Goal: Complete application form

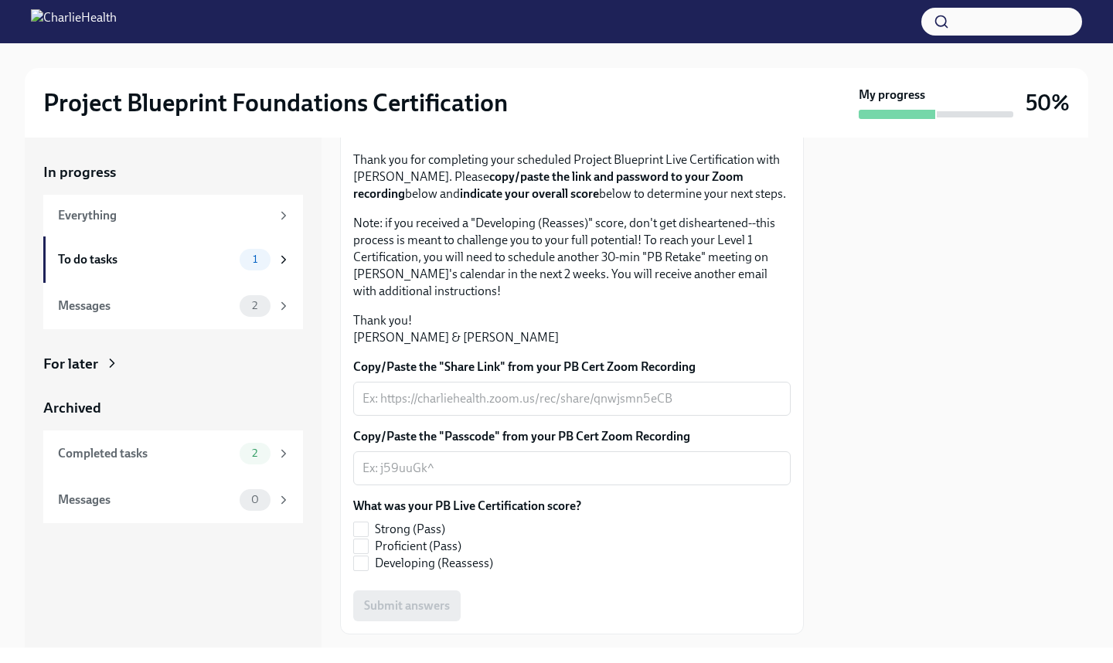
scroll to position [312, 0]
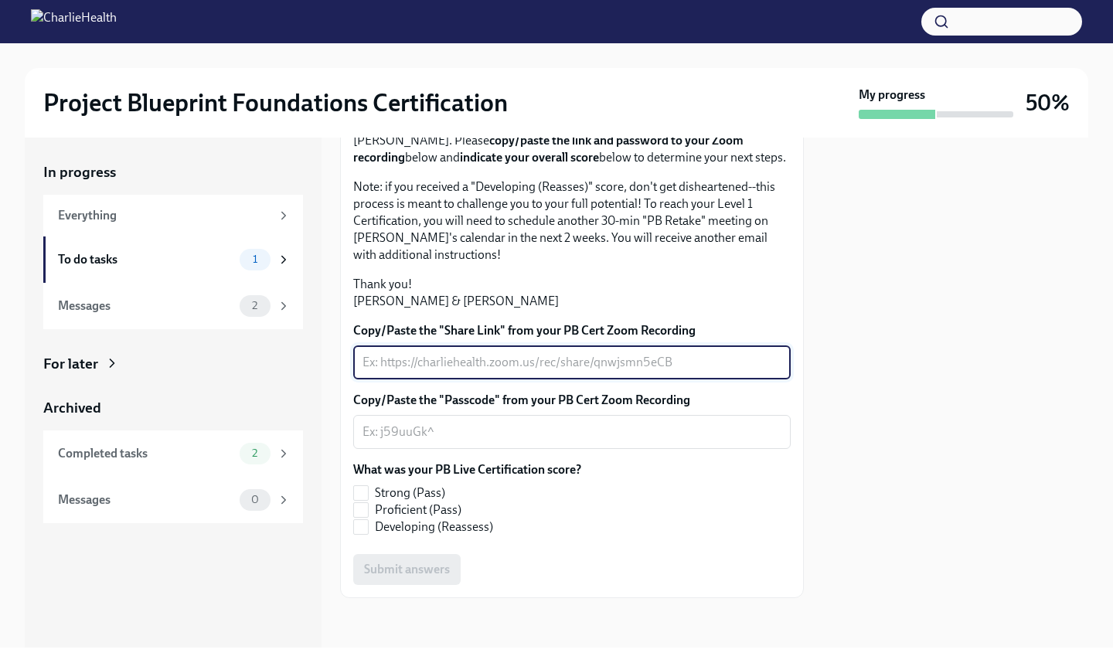
click at [525, 368] on textarea "Copy/Paste the "Share Link" from your PB Cert Zoom Recording" at bounding box center [572, 362] width 419 height 19
click at [525, 363] on textarea "Copy/Paste the "Share Link" from your PB Cert Zoom Recording" at bounding box center [572, 362] width 419 height 19
paste textarea "[URL][DOMAIN_NAME] Passcode: H1u%iy@5"
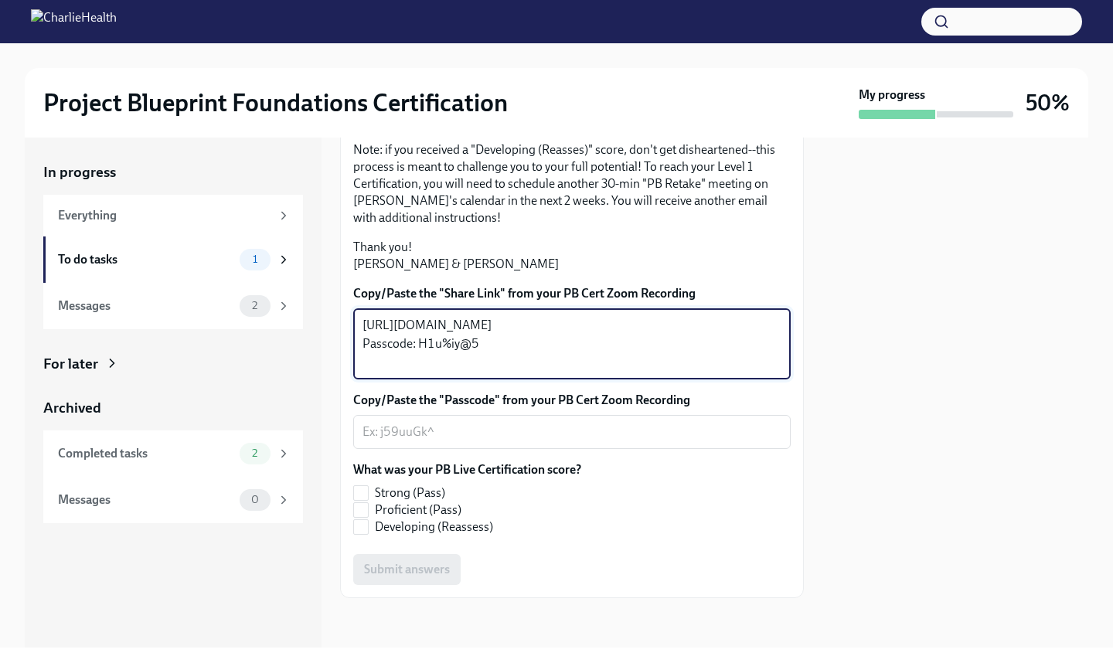
drag, startPoint x: 484, startPoint y: 407, endPoint x: 360, endPoint y: 402, distance: 123.8
click at [360, 380] on div "[URL][DOMAIN_NAME] Passcode: H1u%iy@5 x ​" at bounding box center [571, 343] width 437 height 71
type textarea "[URL][DOMAIN_NAME]"
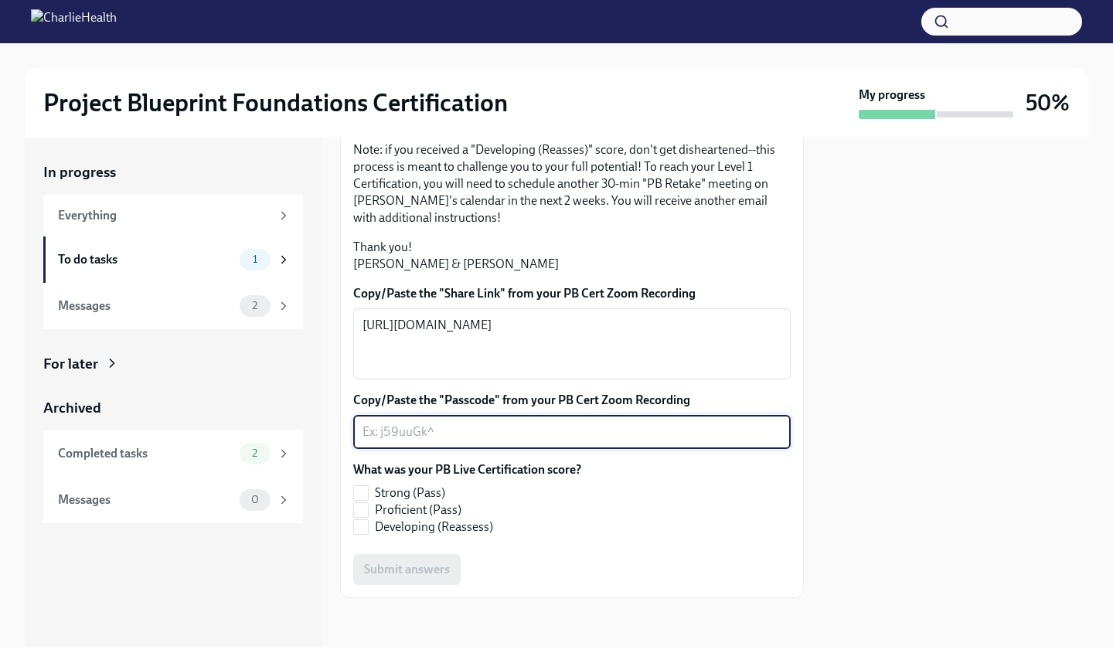
click at [380, 441] on textarea "Copy/Paste the "Passcode" from your PB Cert Zoom Recording" at bounding box center [572, 432] width 419 height 19
paste textarea "Passcode: H1u%iy@5"
drag, startPoint x: 417, startPoint y: 469, endPoint x: 352, endPoint y: 468, distance: 64.9
click at [353, 449] on div "Passcode: H1u%iy@5 x ​" at bounding box center [571, 432] width 437 height 34
type textarea "H1u%iy@5"
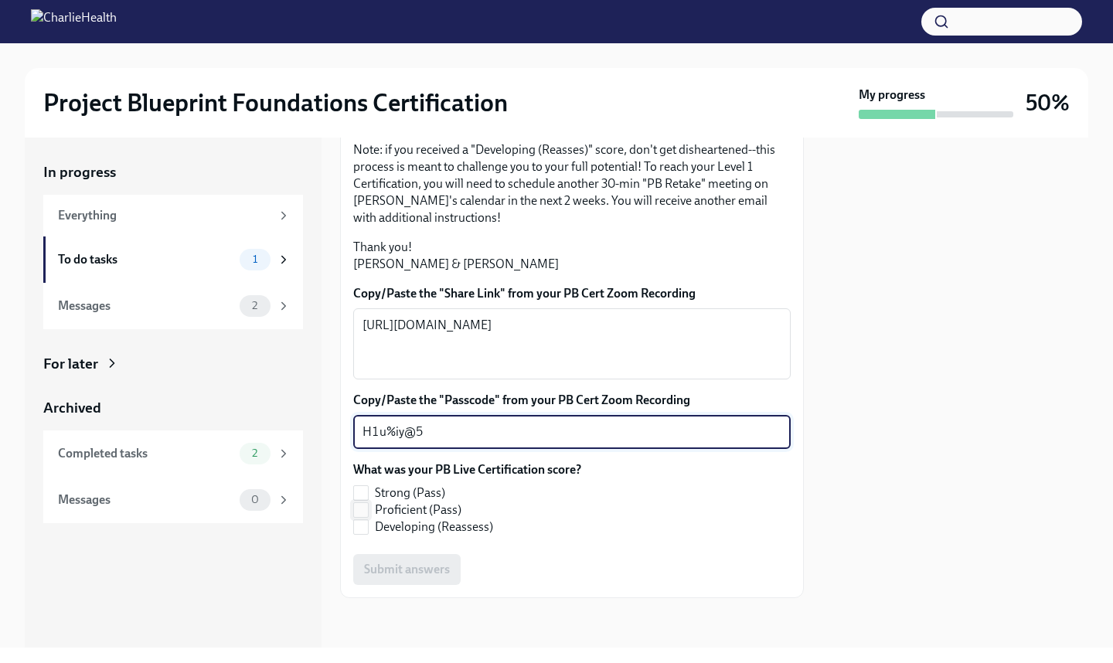
click at [428, 519] on span "Proficient (Pass)" at bounding box center [418, 510] width 87 height 17
click at [368, 517] on input "Proficient (Pass)" at bounding box center [361, 510] width 14 height 14
checkbox input "true"
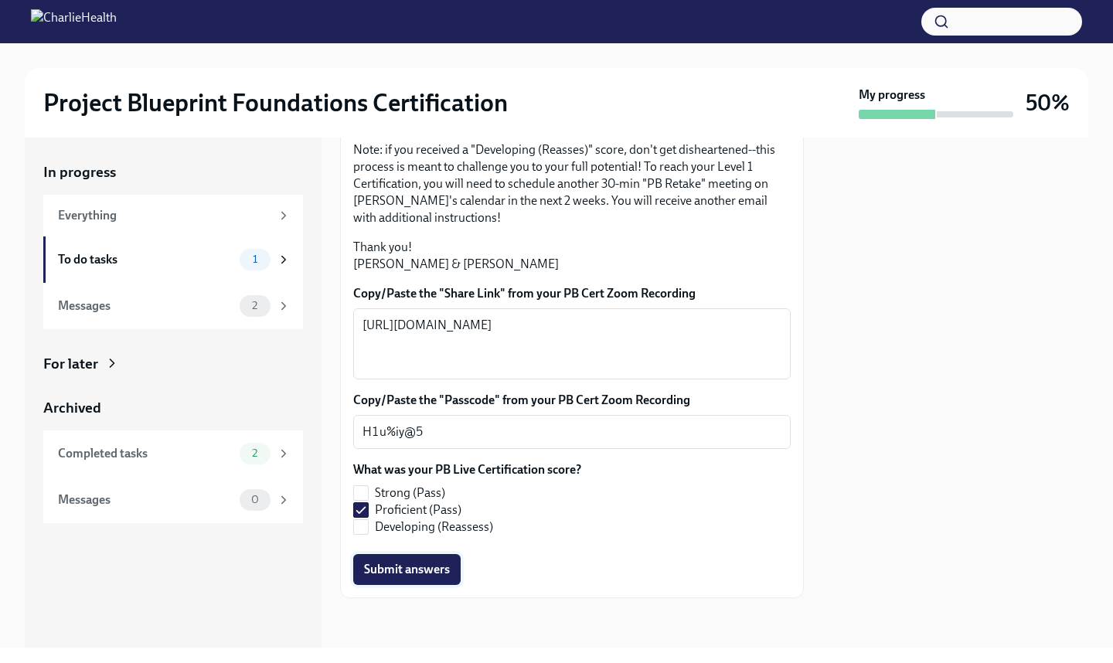
click at [407, 577] on span "Submit answers" at bounding box center [407, 569] width 86 height 15
click at [267, 313] on div "2" at bounding box center [255, 306] width 31 height 22
